Goal: Check status: Check status

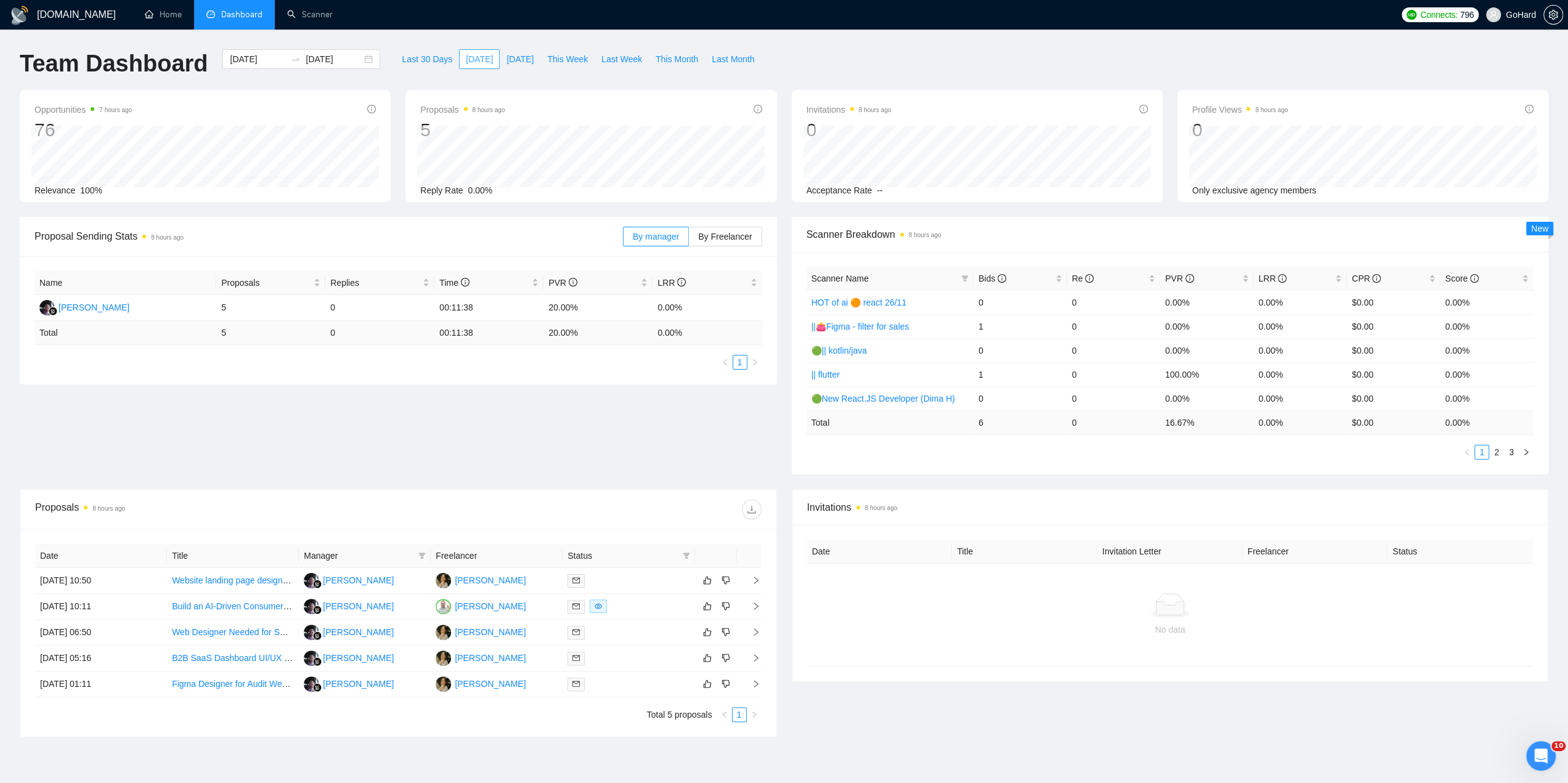
drag, startPoint x: 270, startPoint y: 419, endPoint x: 469, endPoint y: 60, distance: 410.5
click at [469, 60] on span "[DATE]" at bounding box center [479, 59] width 27 height 13
click at [467, 61] on span "[DATE]" at bounding box center [479, 59] width 27 height 13
click at [523, 64] on span "[DATE]" at bounding box center [520, 59] width 27 height 13
type input "[DATE]"
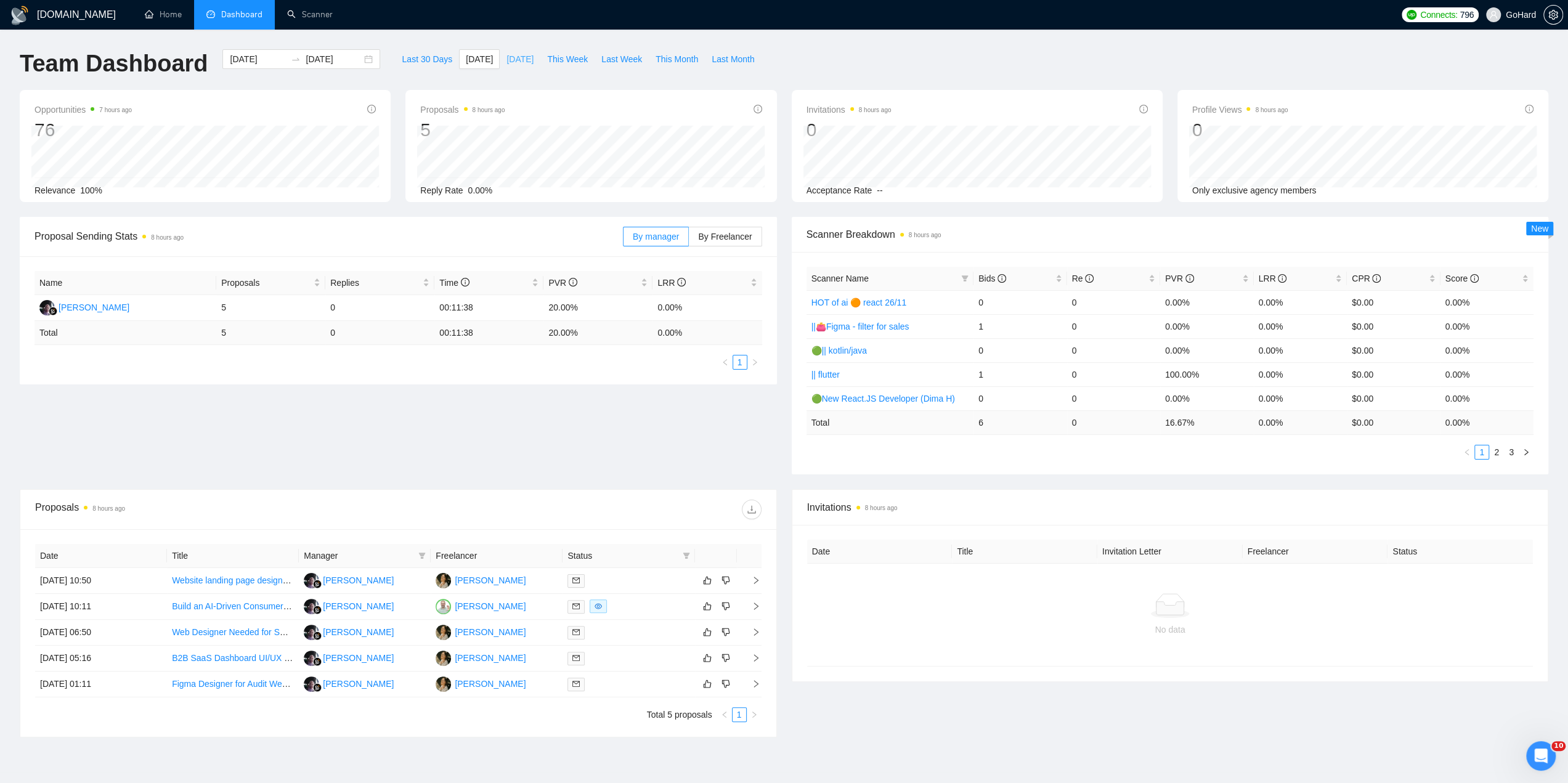
type input "[DATE]"
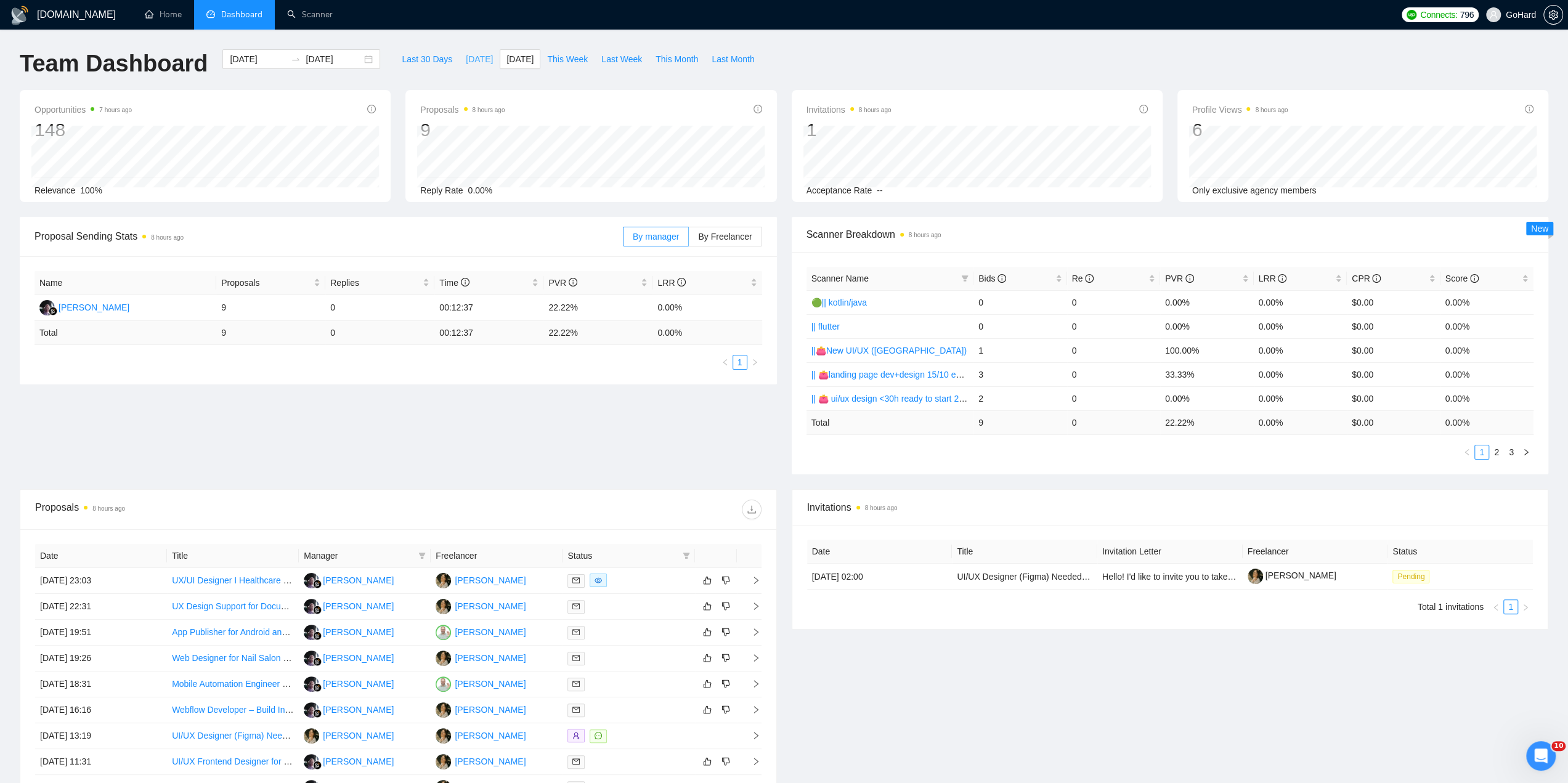
click at [466, 63] on span "[DATE]" at bounding box center [479, 59] width 27 height 13
type input "[DATE]"
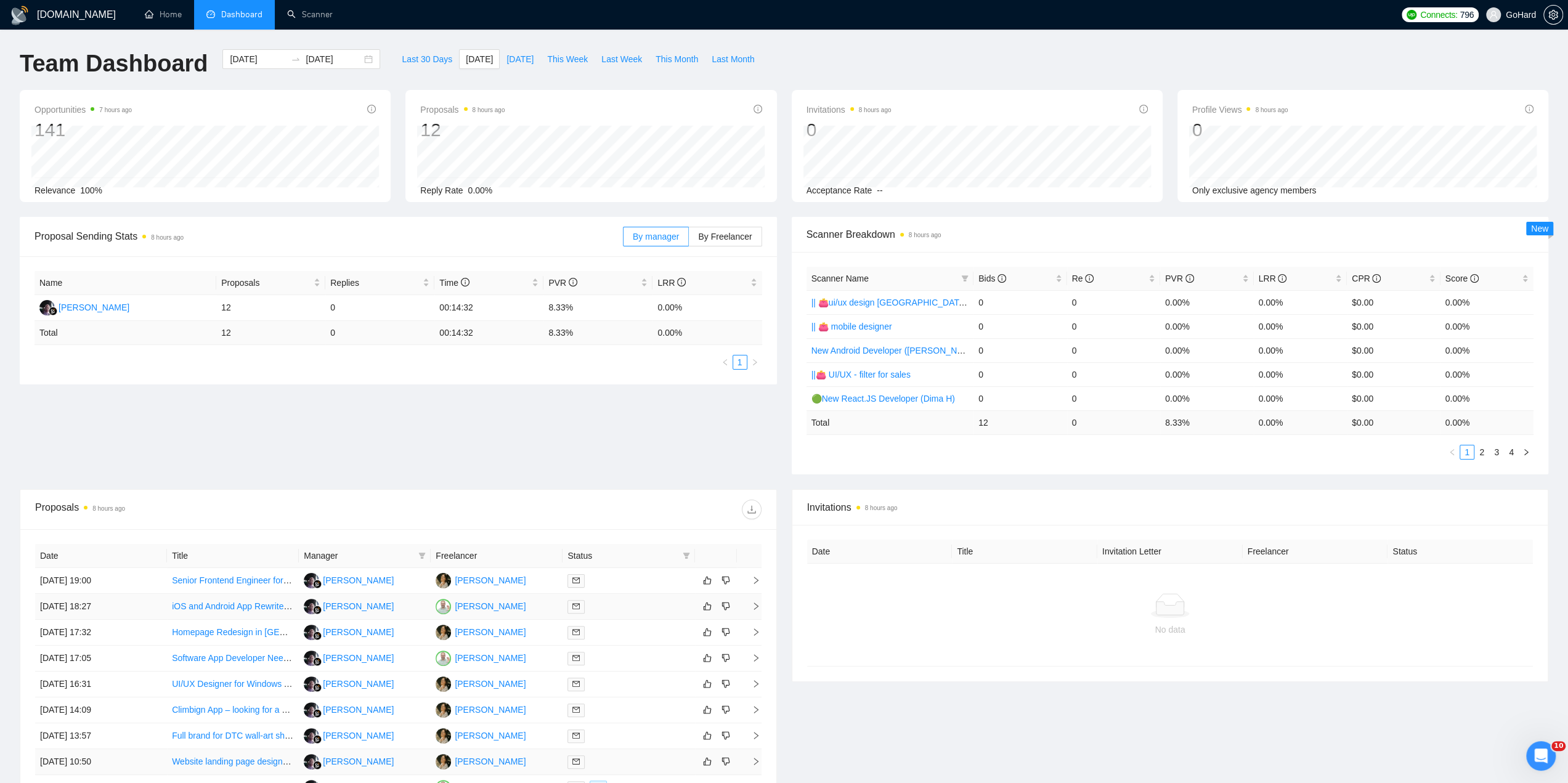
scroll to position [143, 0]
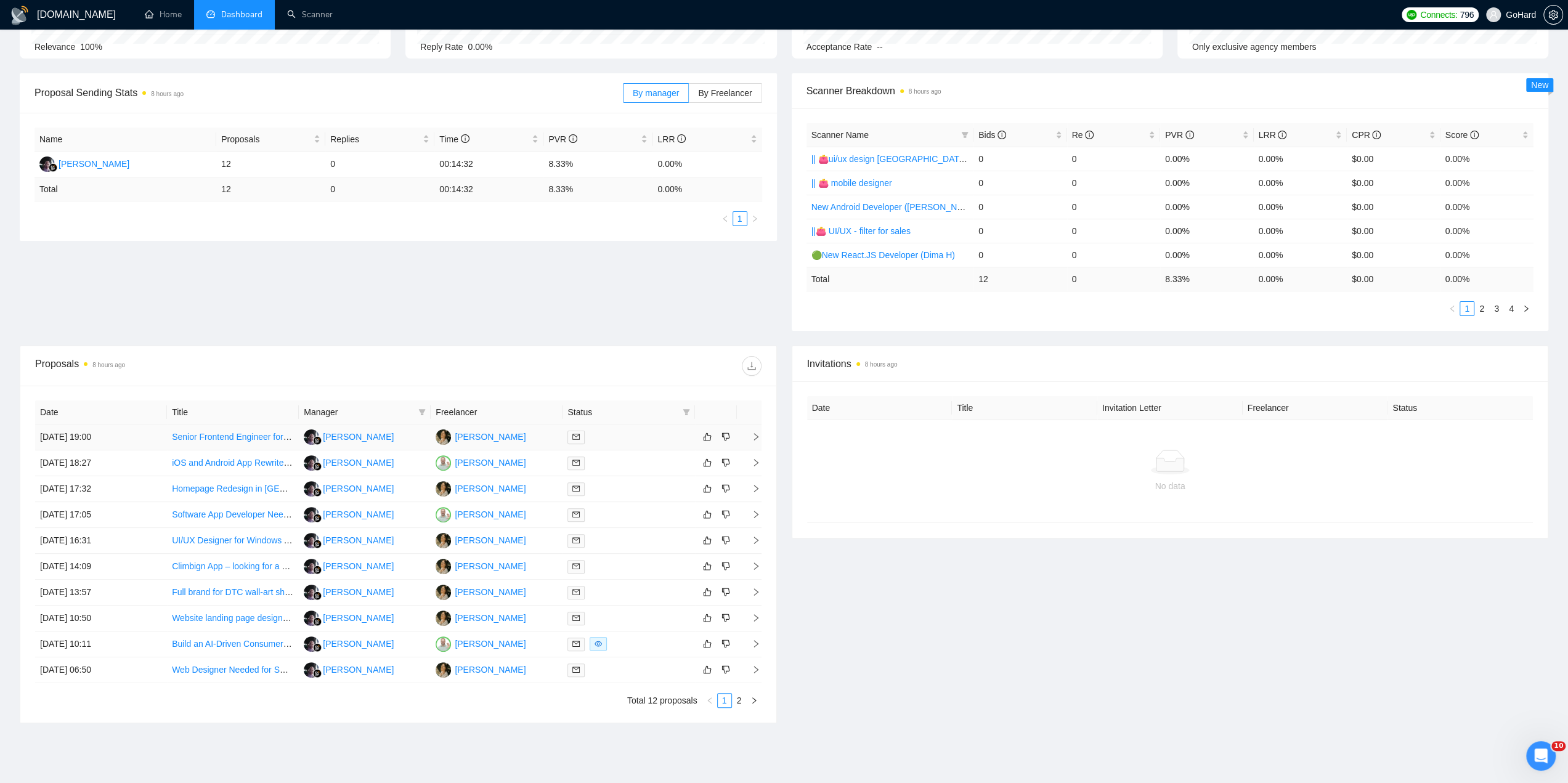
click at [620, 436] on div at bounding box center [628, 437] width 122 height 14
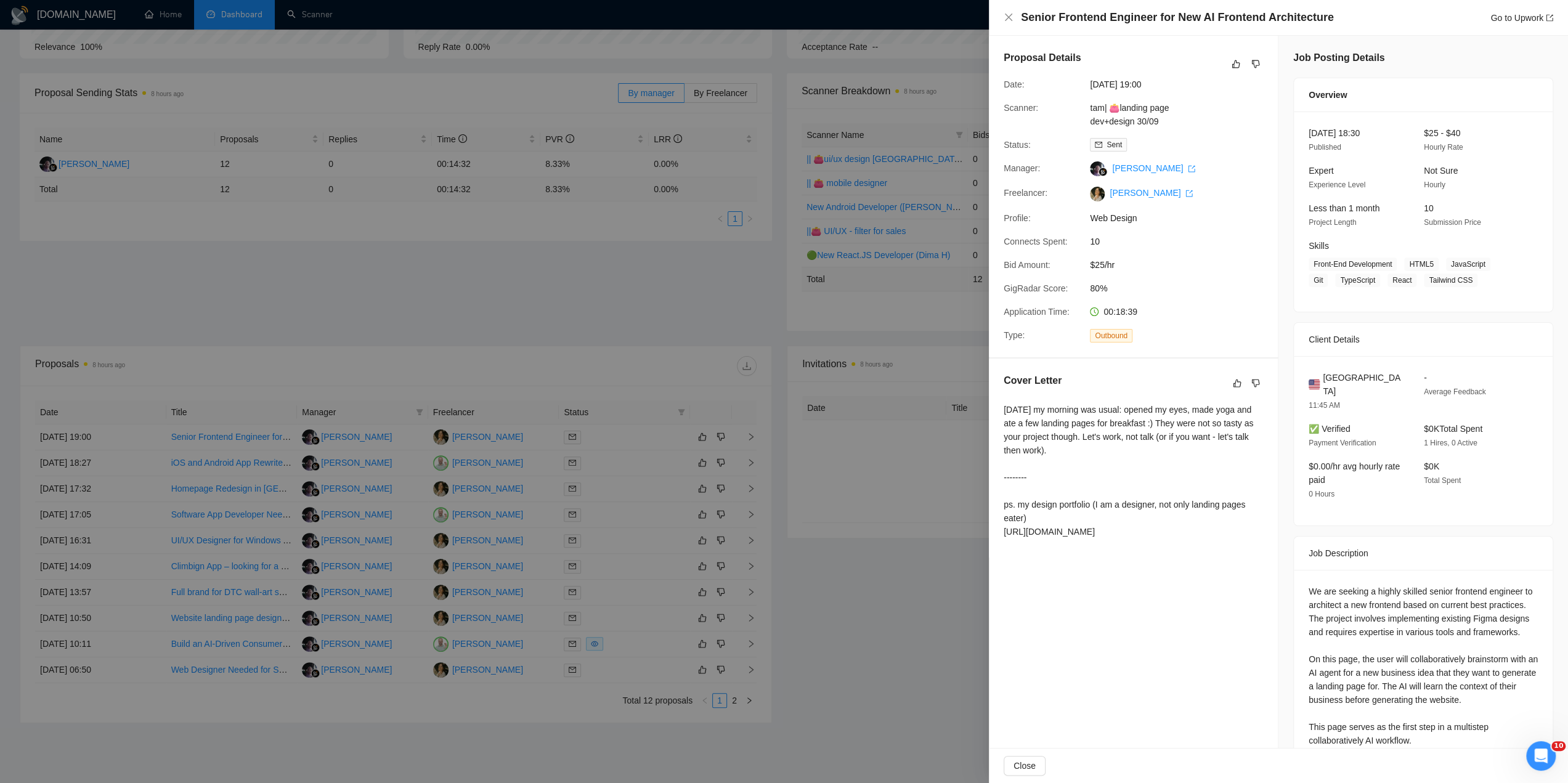
click at [625, 445] on div at bounding box center [784, 392] width 1568 height 783
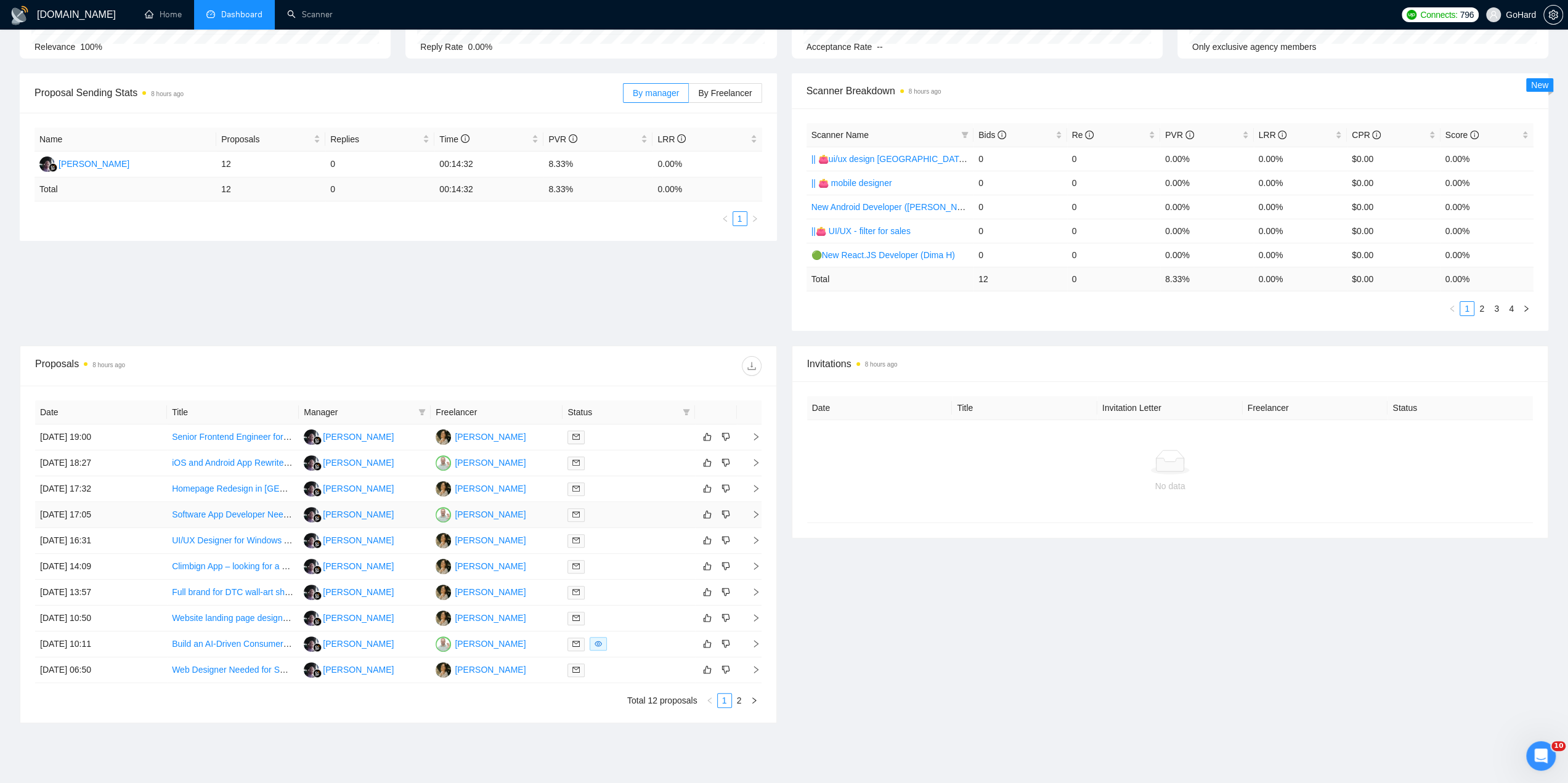
click at [625, 516] on div at bounding box center [628, 515] width 122 height 14
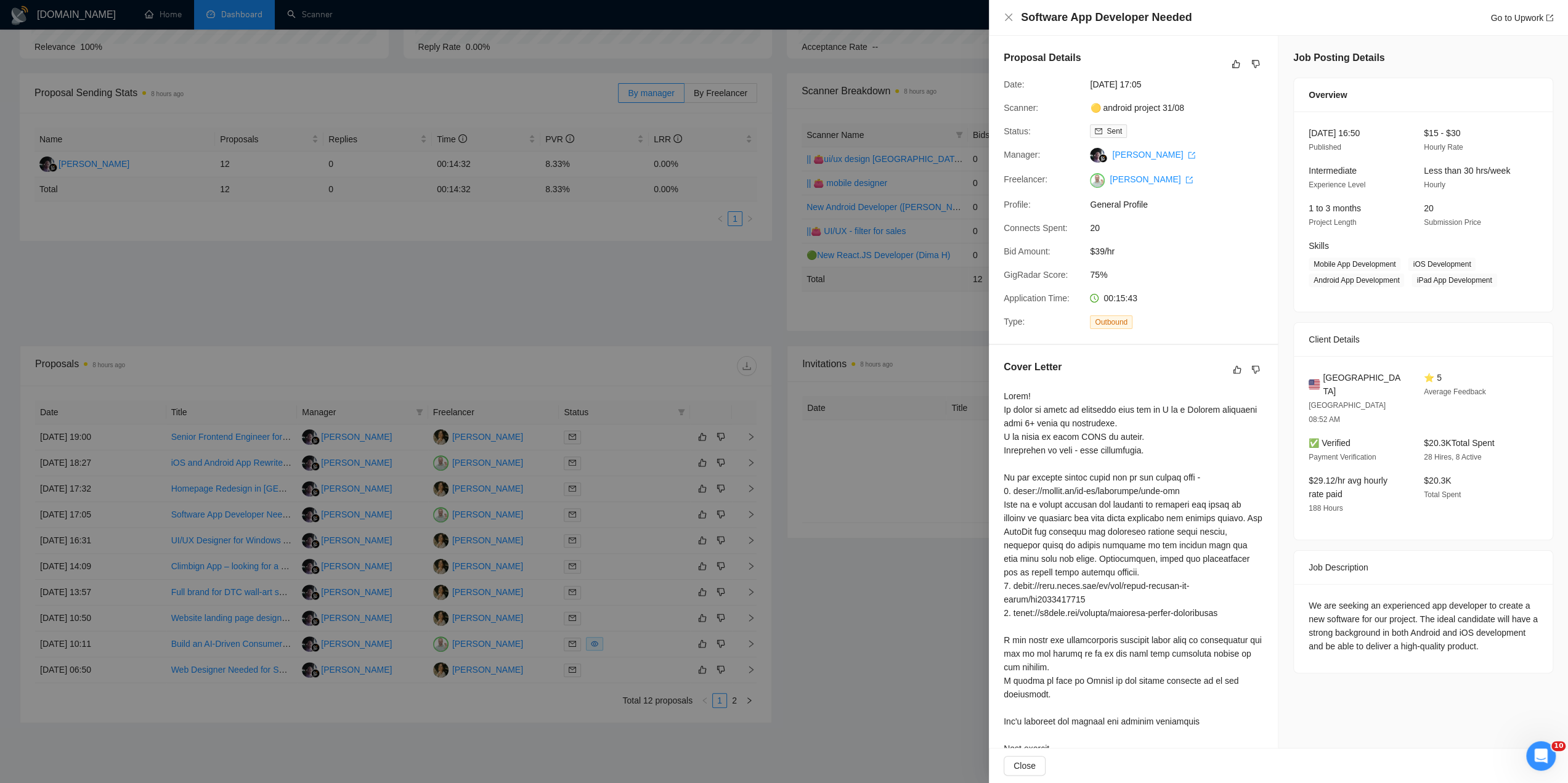
click at [650, 292] on div at bounding box center [784, 392] width 1568 height 783
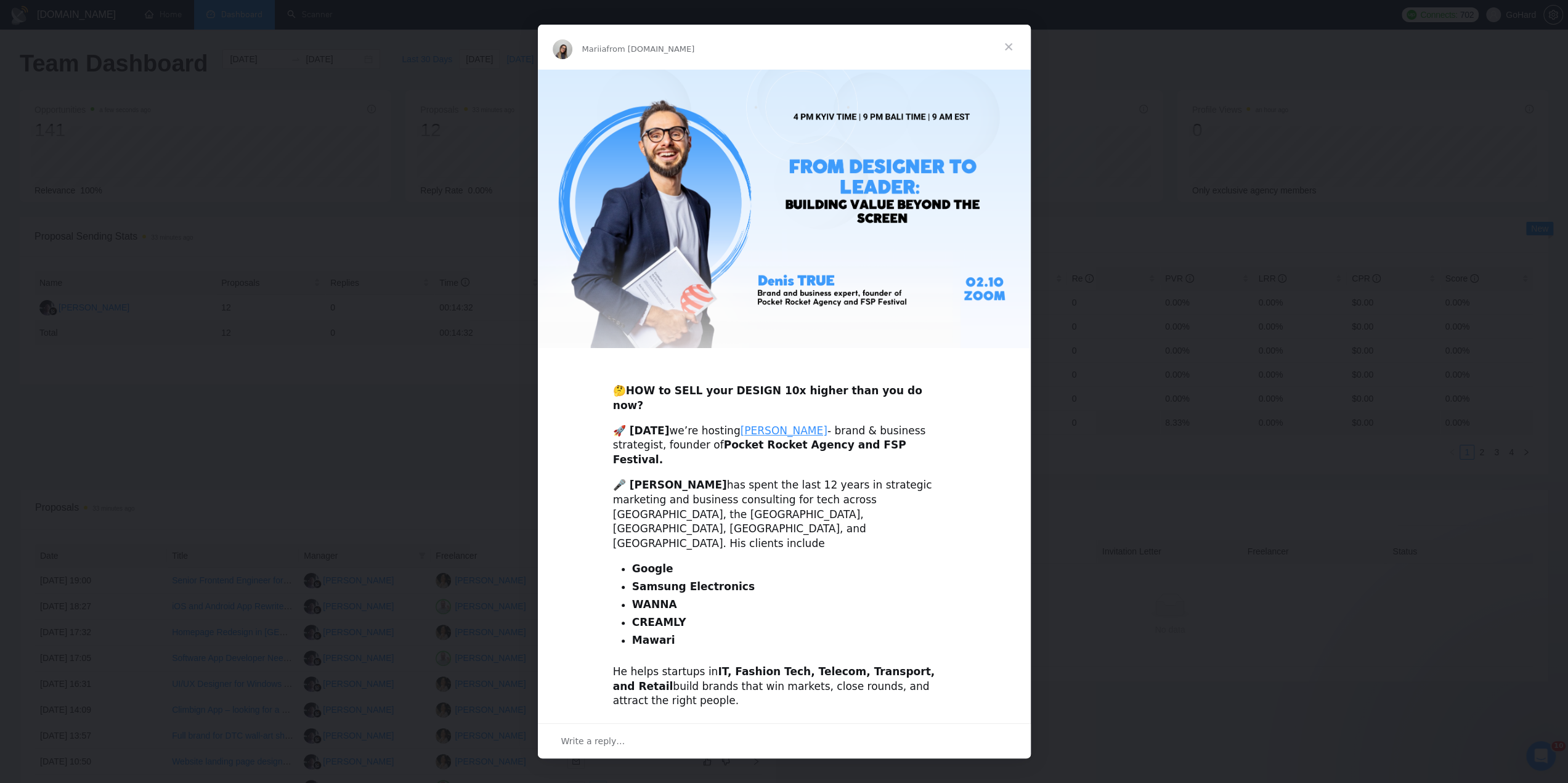
click at [1003, 47] on span "Close" at bounding box center [1008, 47] width 44 height 44
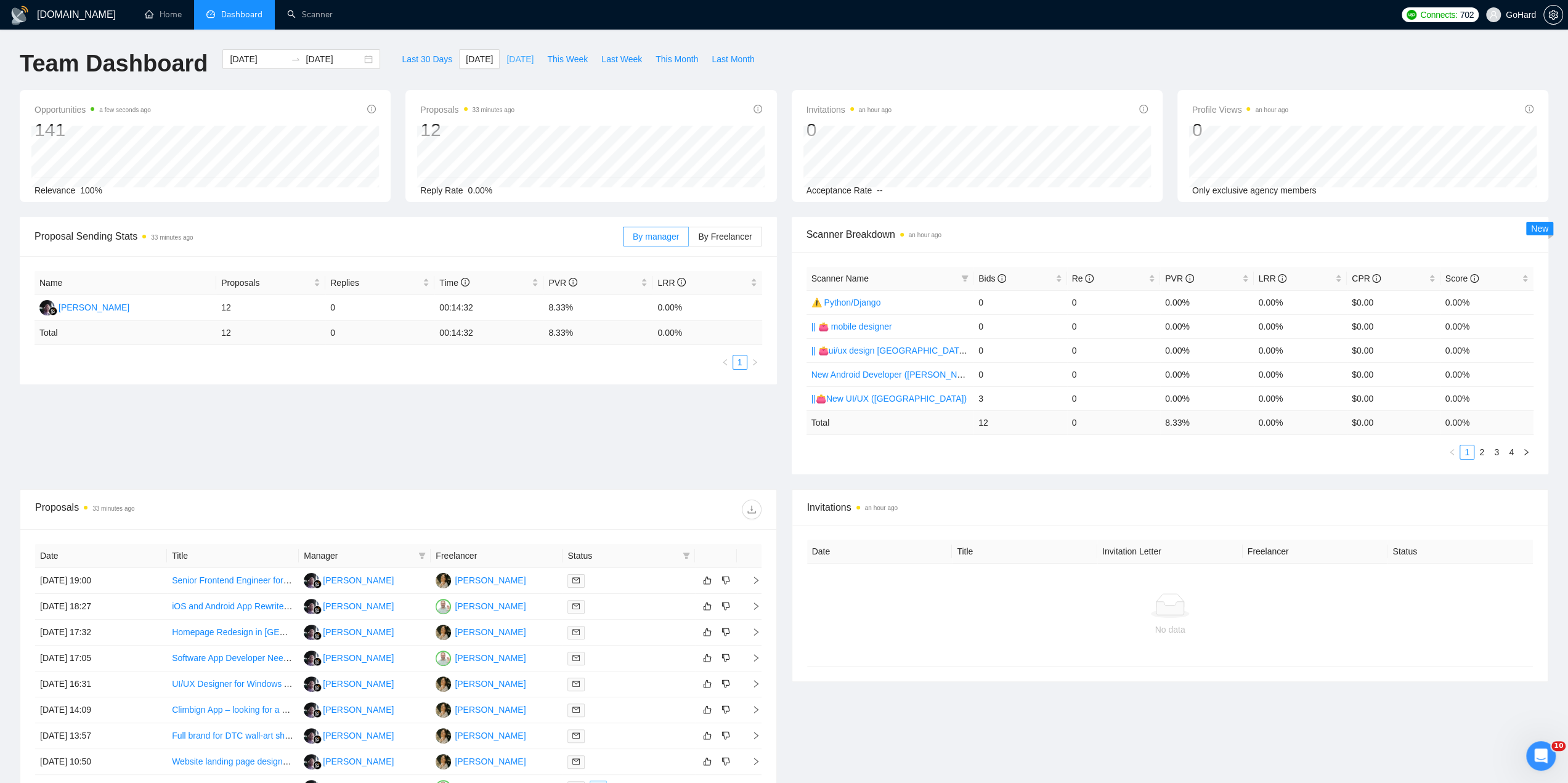
click at [519, 62] on span "[DATE]" at bounding box center [520, 59] width 27 height 13
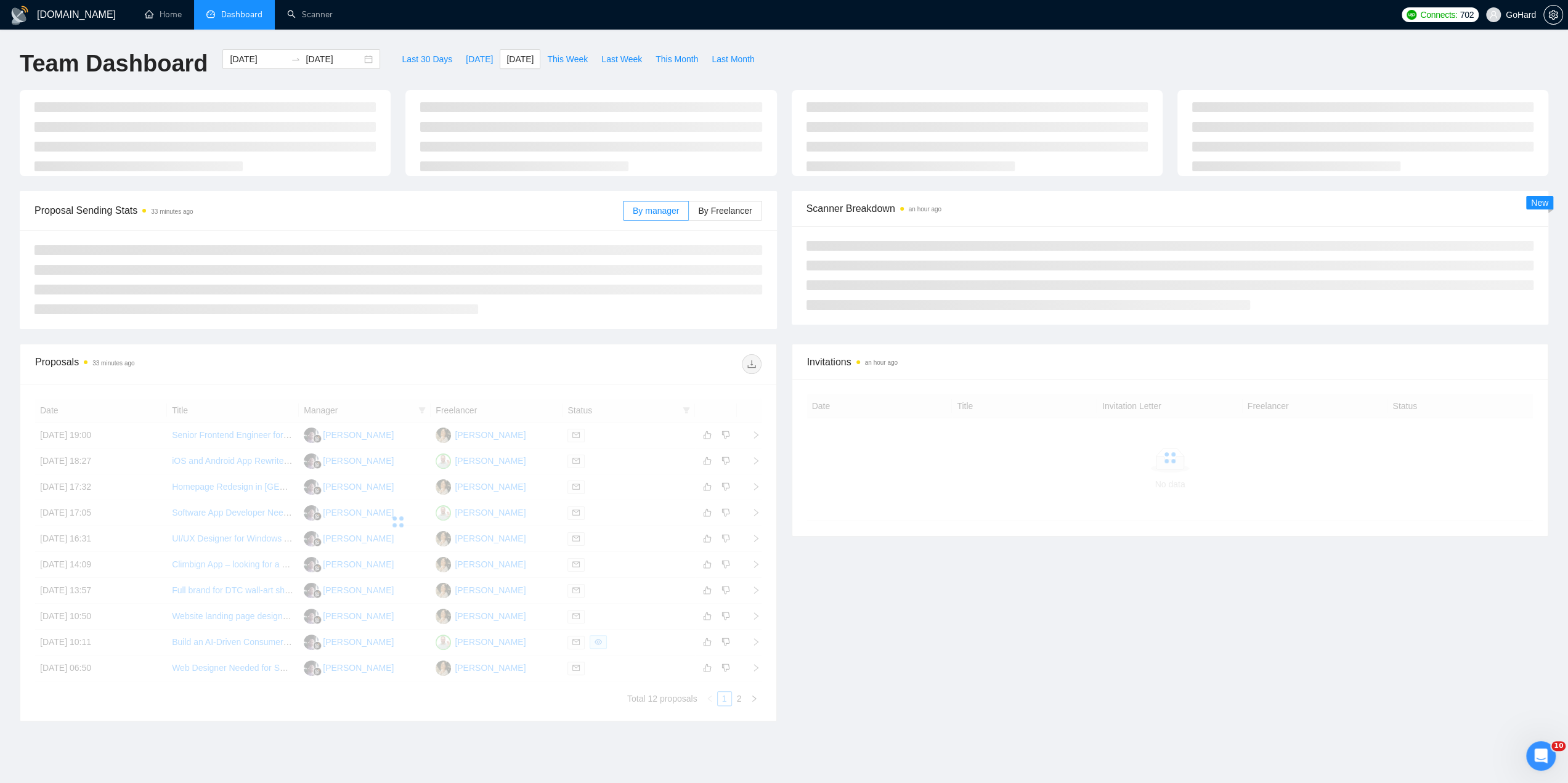
type input "[DATE]"
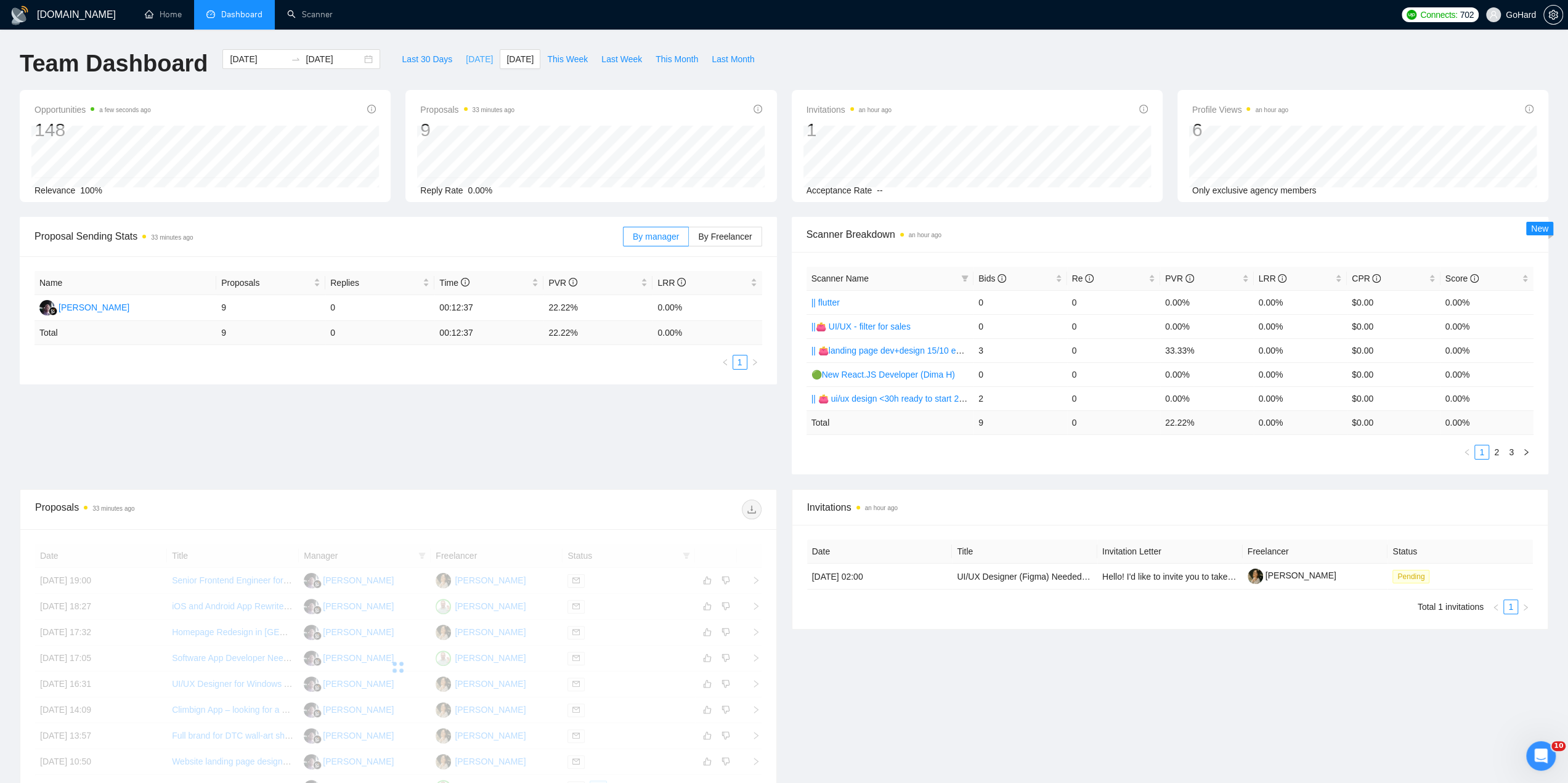
click at [466, 58] on span "[DATE]" at bounding box center [479, 59] width 27 height 13
type input "[DATE]"
